Goal: Task Accomplishment & Management: Complete application form

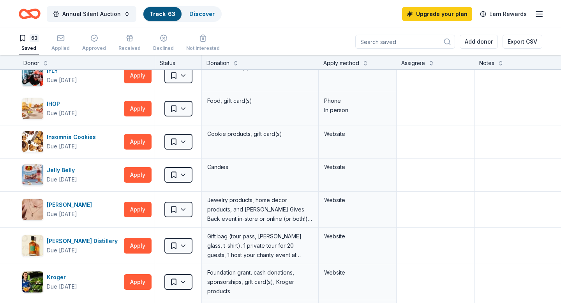
scroll to position [1489, 0]
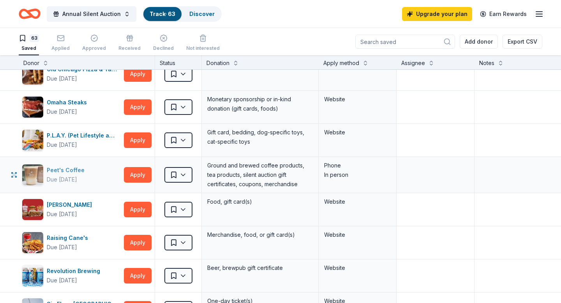
drag, startPoint x: 131, startPoint y: 175, endPoint x: 106, endPoint y: 175, distance: 25.0
click at [106, 175] on div "Peet's Coffee Due [DATE] Apply" at bounding box center [87, 175] width 136 height 36
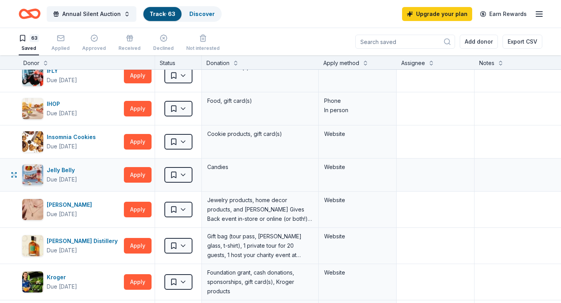
click at [126, 188] on div "Jelly Belly Due [DATE] Apply" at bounding box center [87, 175] width 136 height 33
click at [131, 178] on button "Apply" at bounding box center [138, 175] width 28 height 16
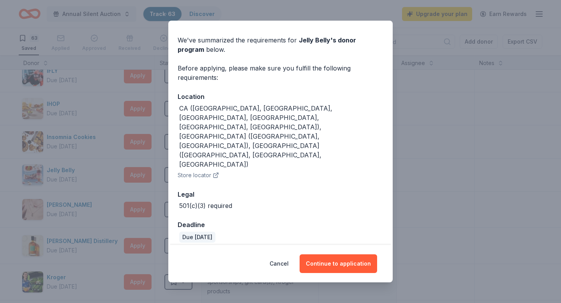
scroll to position [0, 0]
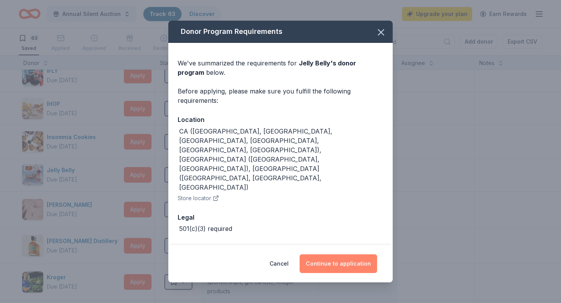
click at [331, 270] on button "Continue to application" at bounding box center [339, 264] width 78 height 19
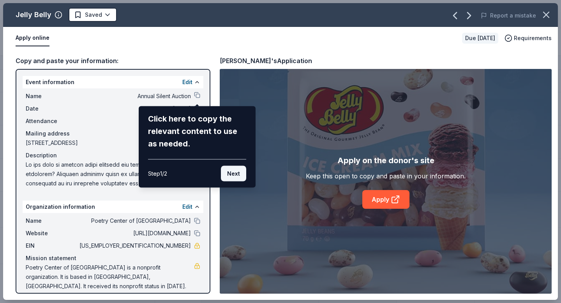
click at [227, 181] on button "Next" at bounding box center [233, 174] width 25 height 16
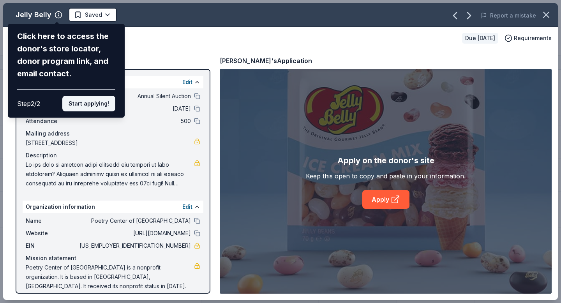
click at [79, 108] on button "Start applying!" at bounding box center [88, 104] width 53 height 16
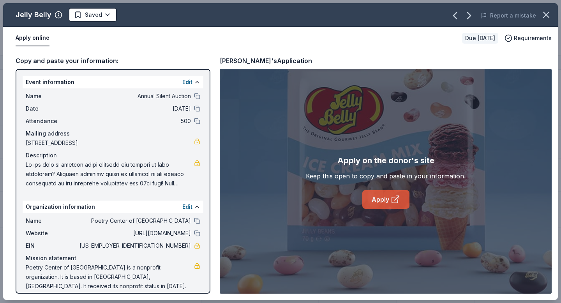
click at [380, 196] on link "Apply" at bounding box center [386, 199] width 47 height 19
click at [124, 9] on div "Jelly Belly Saved" at bounding box center [169, 15] width 333 height 14
click at [86, 17] on html "10% Annual Silent Auction Track · 63 Discover Upgrade your plan Earn Rewards 63…" at bounding box center [280, 151] width 561 height 303
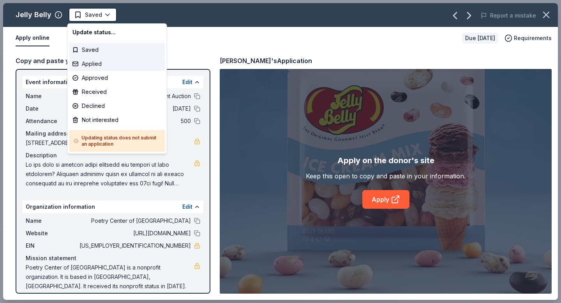
click at [87, 66] on div "Applied" at bounding box center [117, 64] width 96 height 14
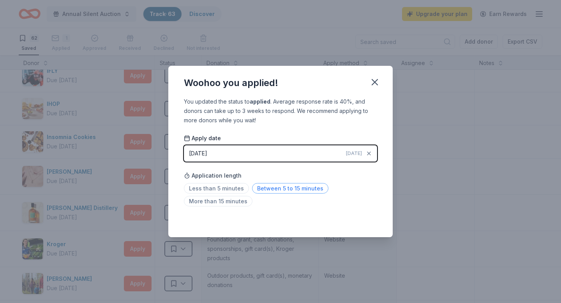
click at [275, 189] on span "Between 5 to 15 minutes" at bounding box center [290, 188] width 76 height 11
click at [495, 142] on div "Woohoo you applied! You updated the status to applied . Average response rate i…" at bounding box center [280, 151] width 561 height 303
click at [373, 74] on button "button" at bounding box center [374, 82] width 17 height 17
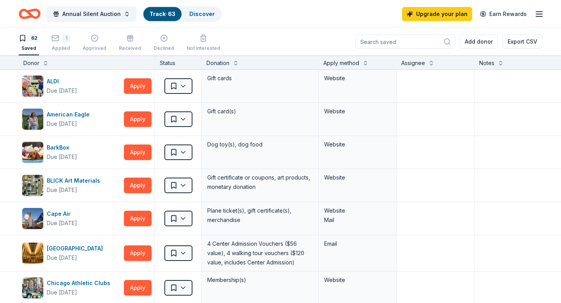
scroll to position [1456, 0]
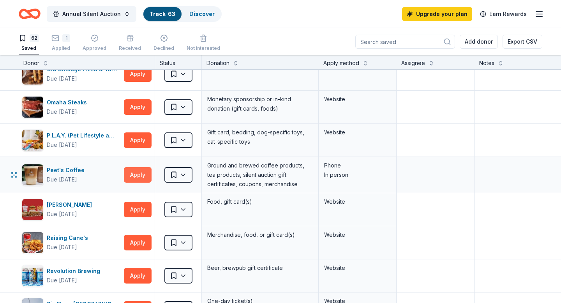
click at [145, 167] on button "Apply" at bounding box center [138, 175] width 28 height 16
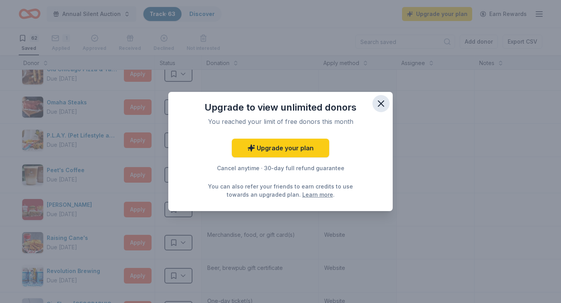
click at [382, 107] on icon "button" at bounding box center [381, 103] width 11 height 11
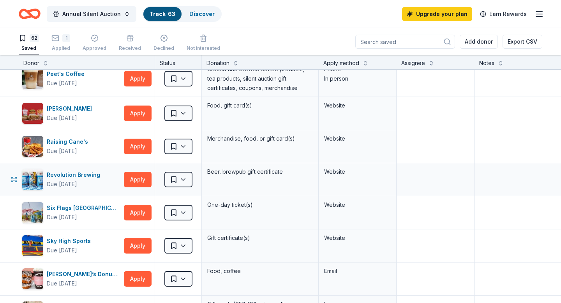
scroll to position [1552, 0]
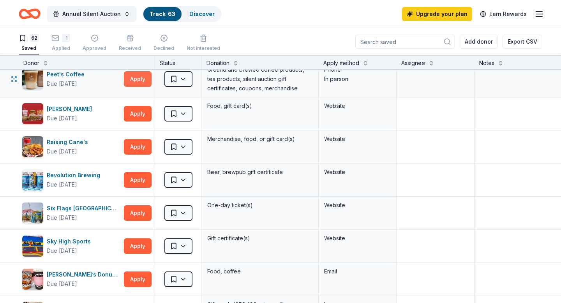
click at [142, 74] on button "Apply" at bounding box center [138, 79] width 28 height 16
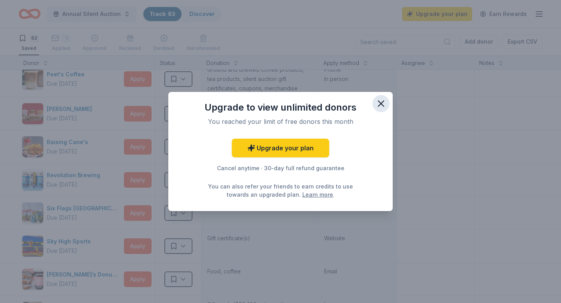
click at [379, 100] on icon "button" at bounding box center [381, 103] width 11 height 11
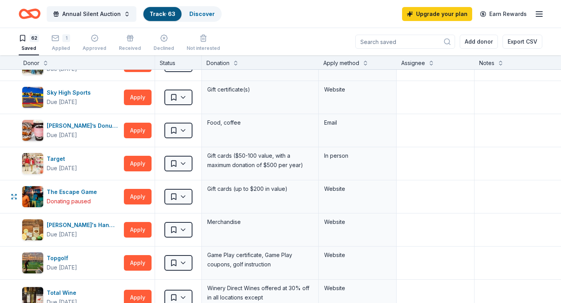
scroll to position [1701, 0]
click at [184, 198] on html "10% Annual Silent Auction Track · 63 Discover Upgrade your plan Earn Rewards 62…" at bounding box center [280, 151] width 561 height 303
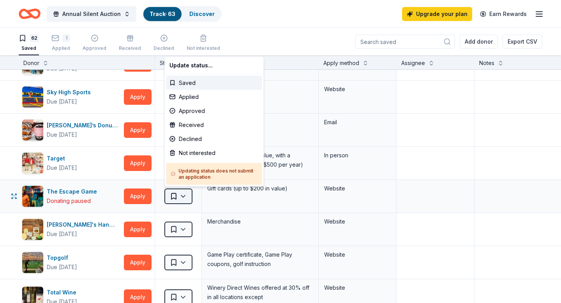
click at [184, 198] on html "10% Annual Silent Auction Track · 63 Discover Upgrade your plan Earn Rewards 62…" at bounding box center [280, 151] width 561 height 303
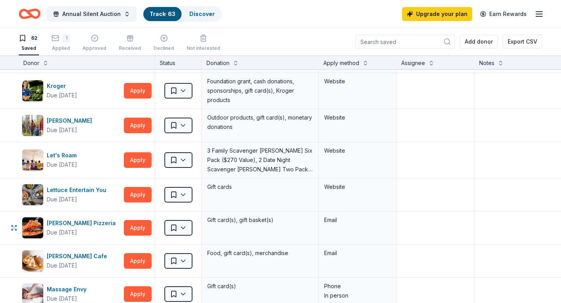
scroll to position [1036, 0]
